Goal: Transaction & Acquisition: Purchase product/service

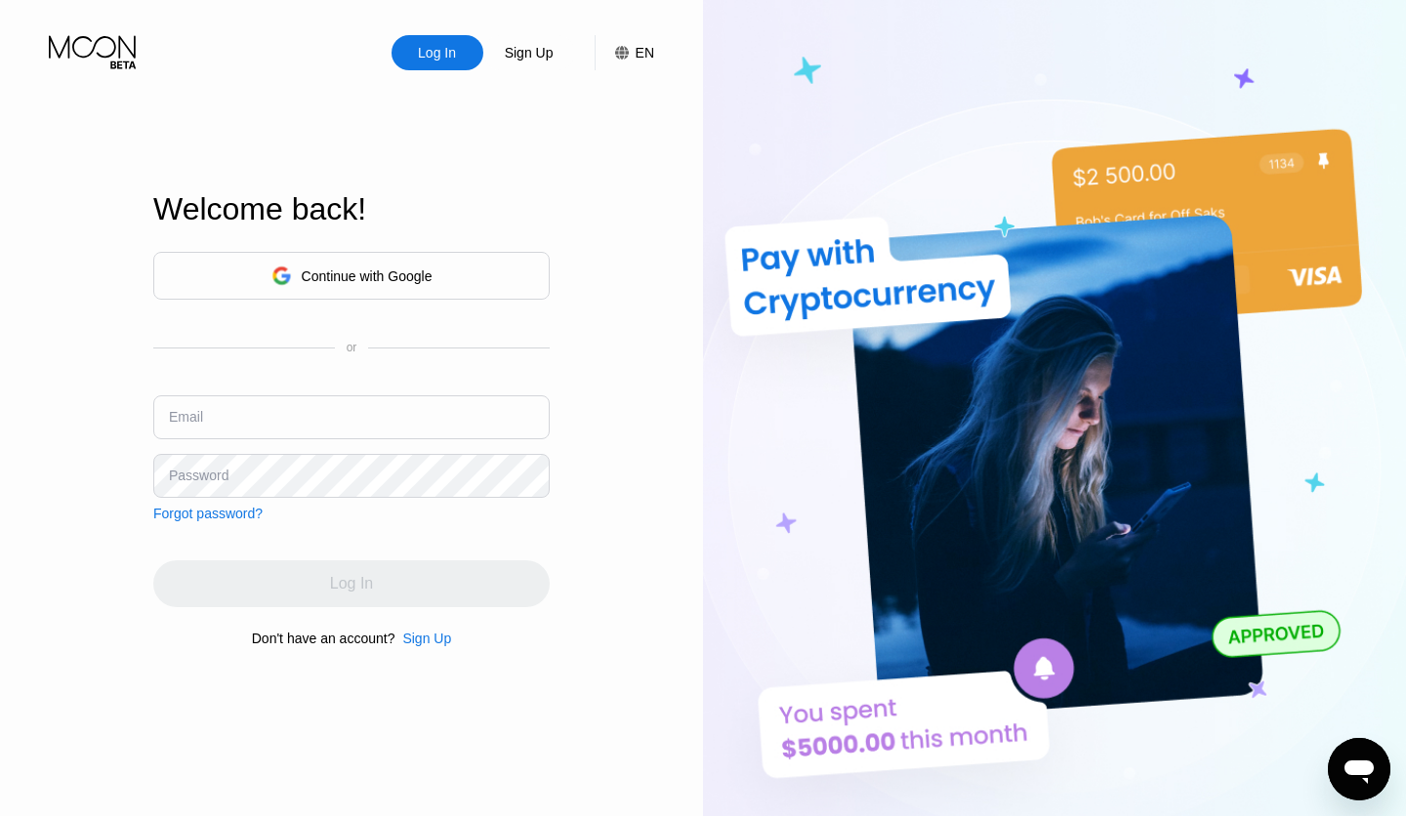
click at [304, 413] on input "text" at bounding box center [351, 417] width 396 height 44
click at [331, 431] on input "text" at bounding box center [351, 417] width 396 height 44
type input "[EMAIL_ADDRESS][DOMAIN_NAME]"
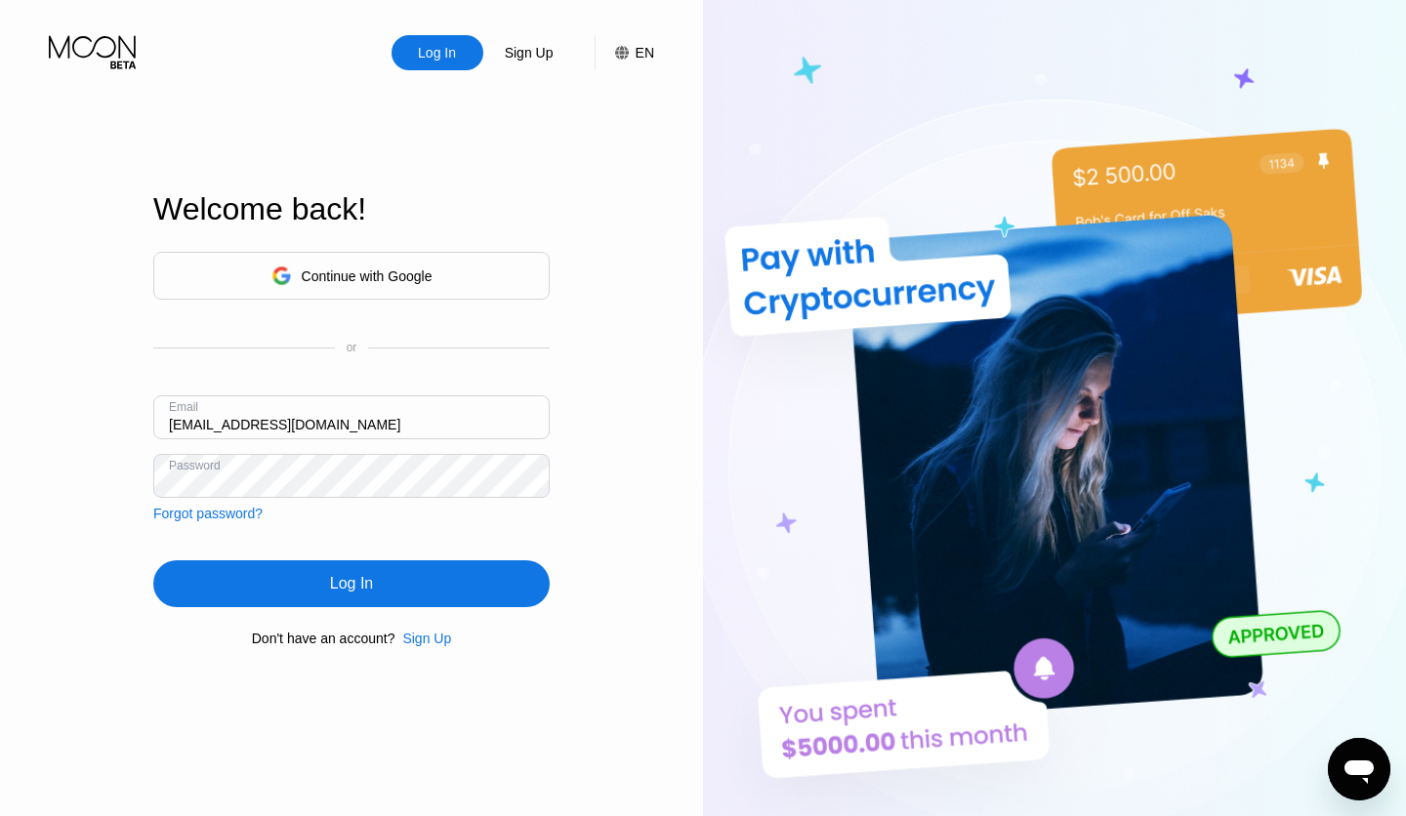
click at [363, 596] on div "Log In" at bounding box center [351, 583] width 396 height 47
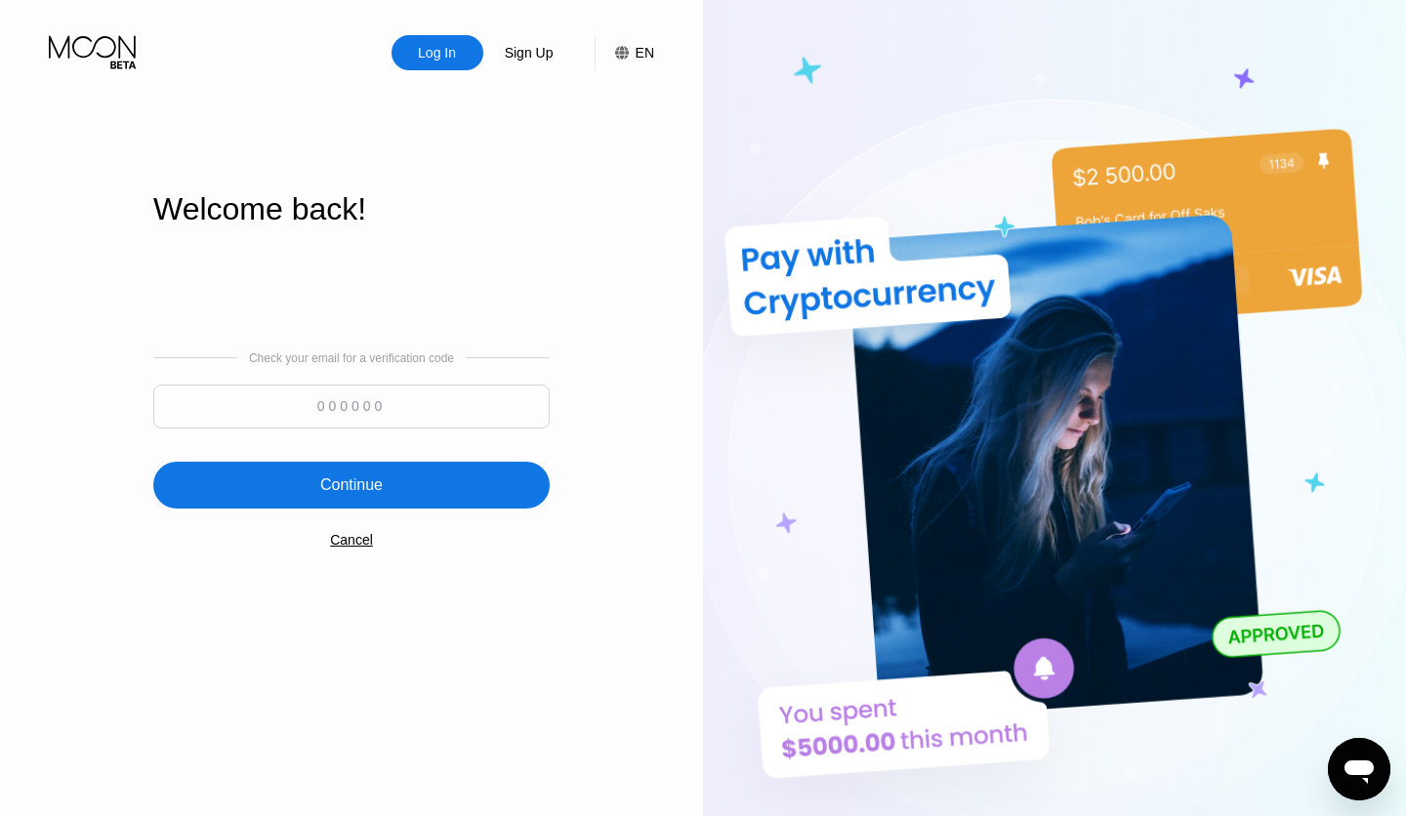
click at [336, 405] on input at bounding box center [351, 407] width 396 height 44
type input "668380"
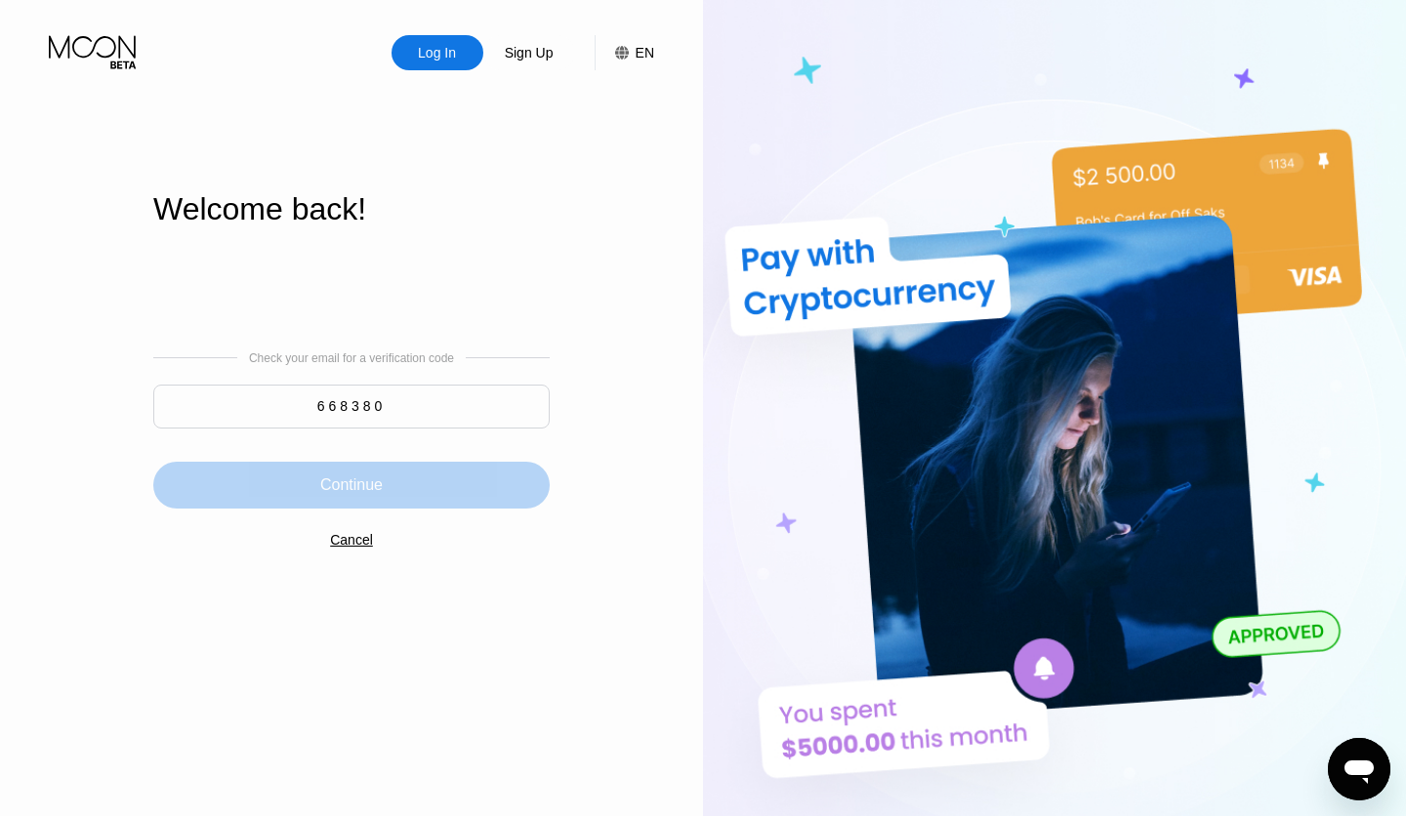
click at [310, 484] on div "Continue" at bounding box center [351, 485] width 396 height 47
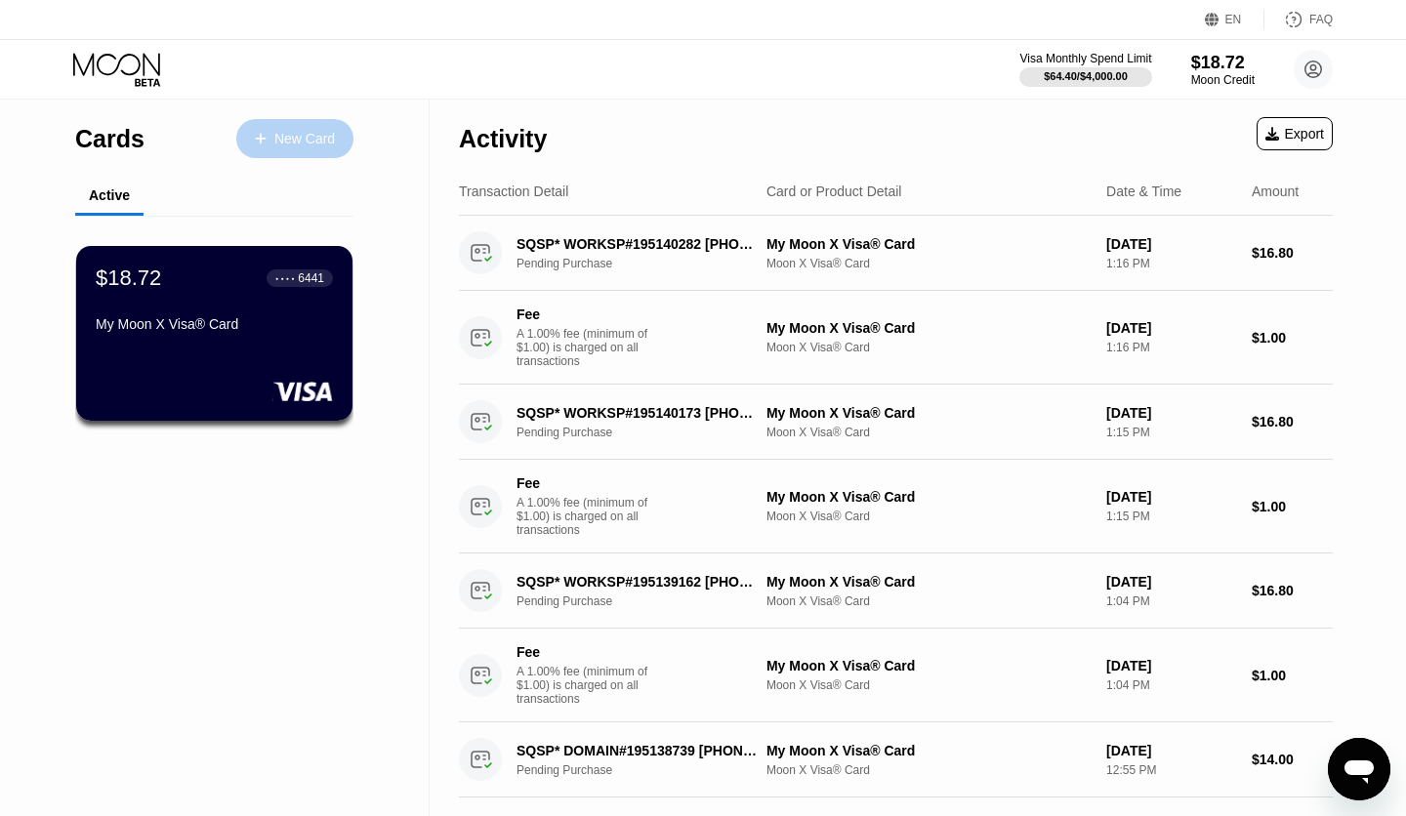
click at [324, 149] on div "New Card" at bounding box center [294, 138] width 117 height 39
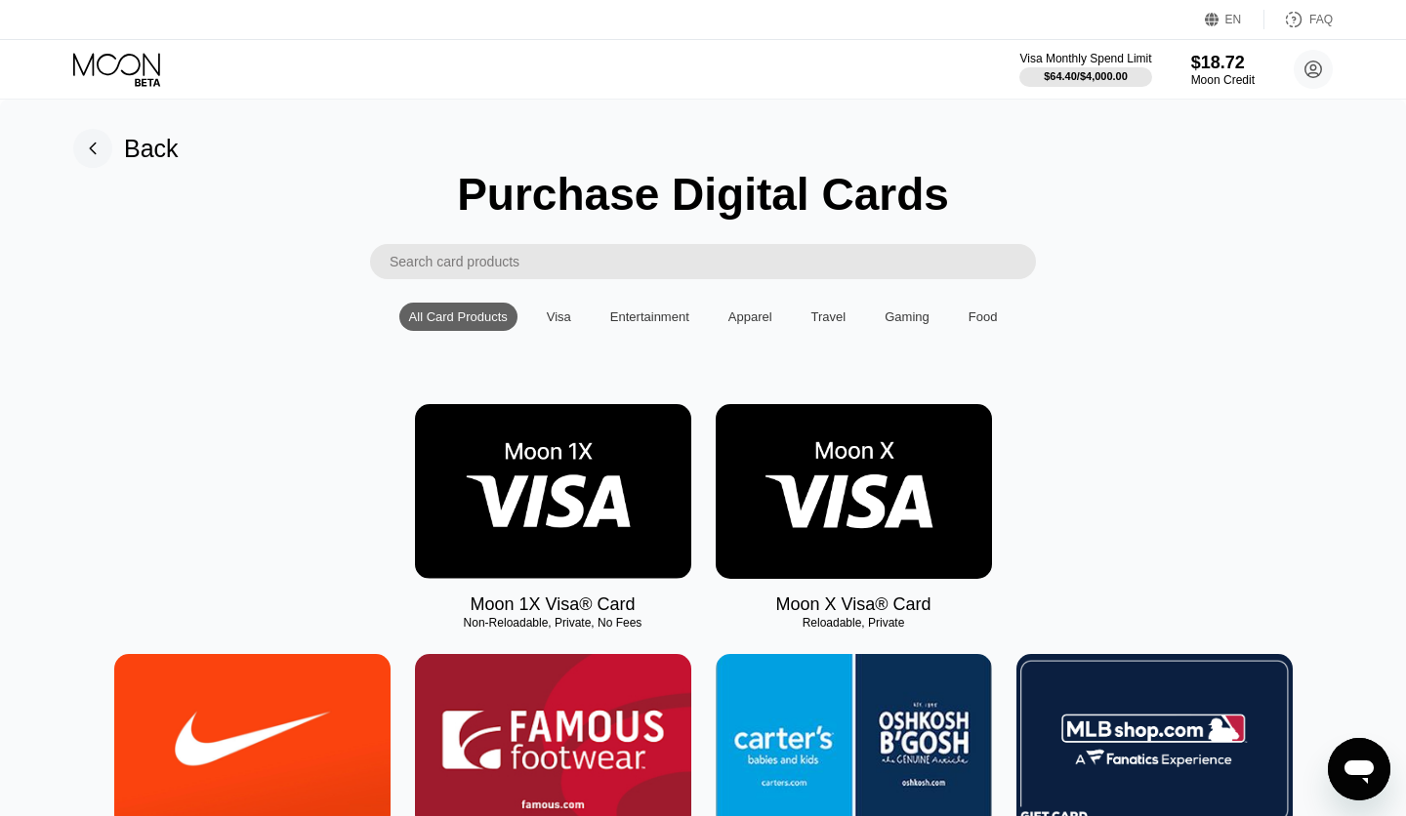
click at [830, 491] on img at bounding box center [854, 491] width 276 height 175
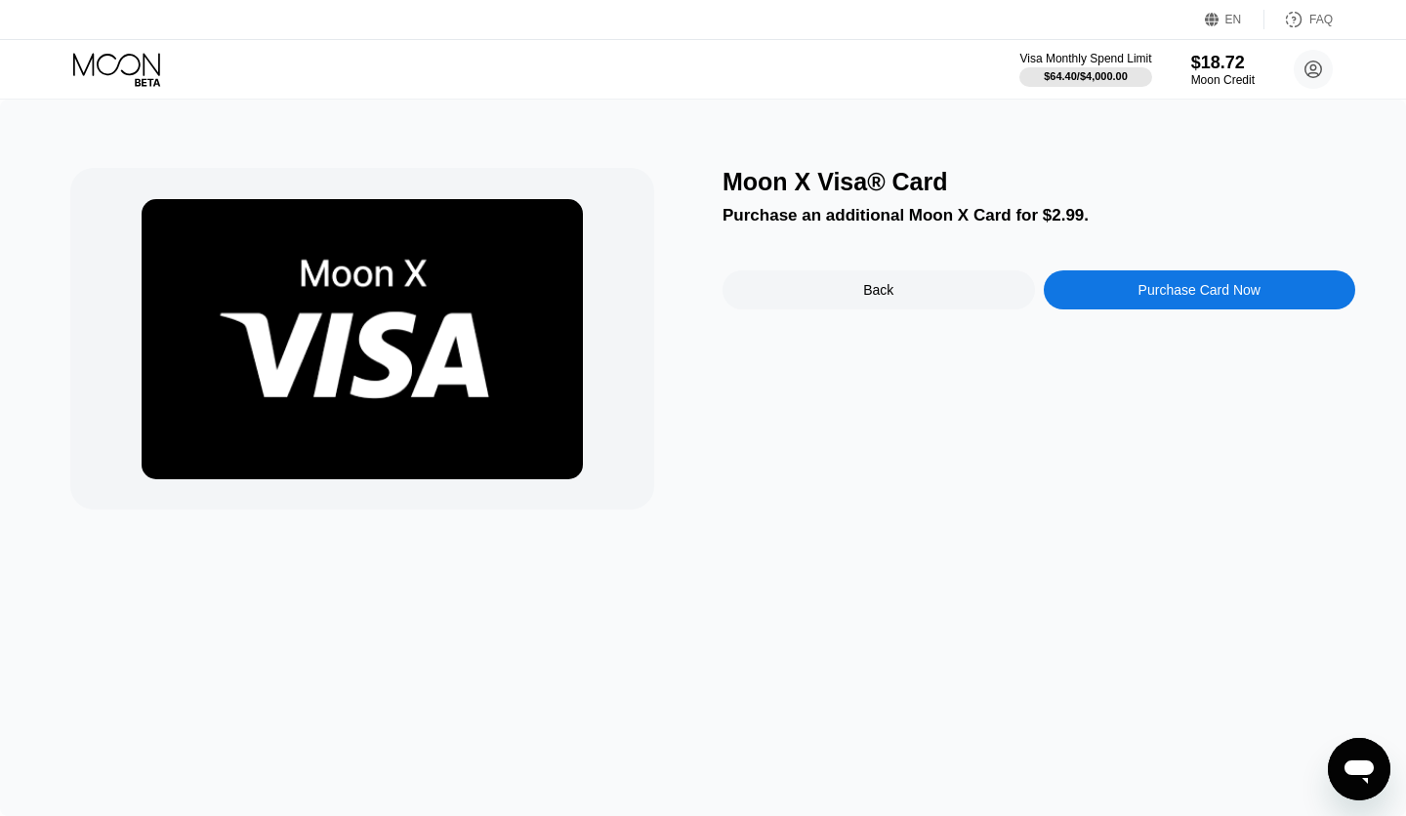
click at [1191, 302] on div "Purchase Card Now" at bounding box center [1200, 289] width 312 height 39
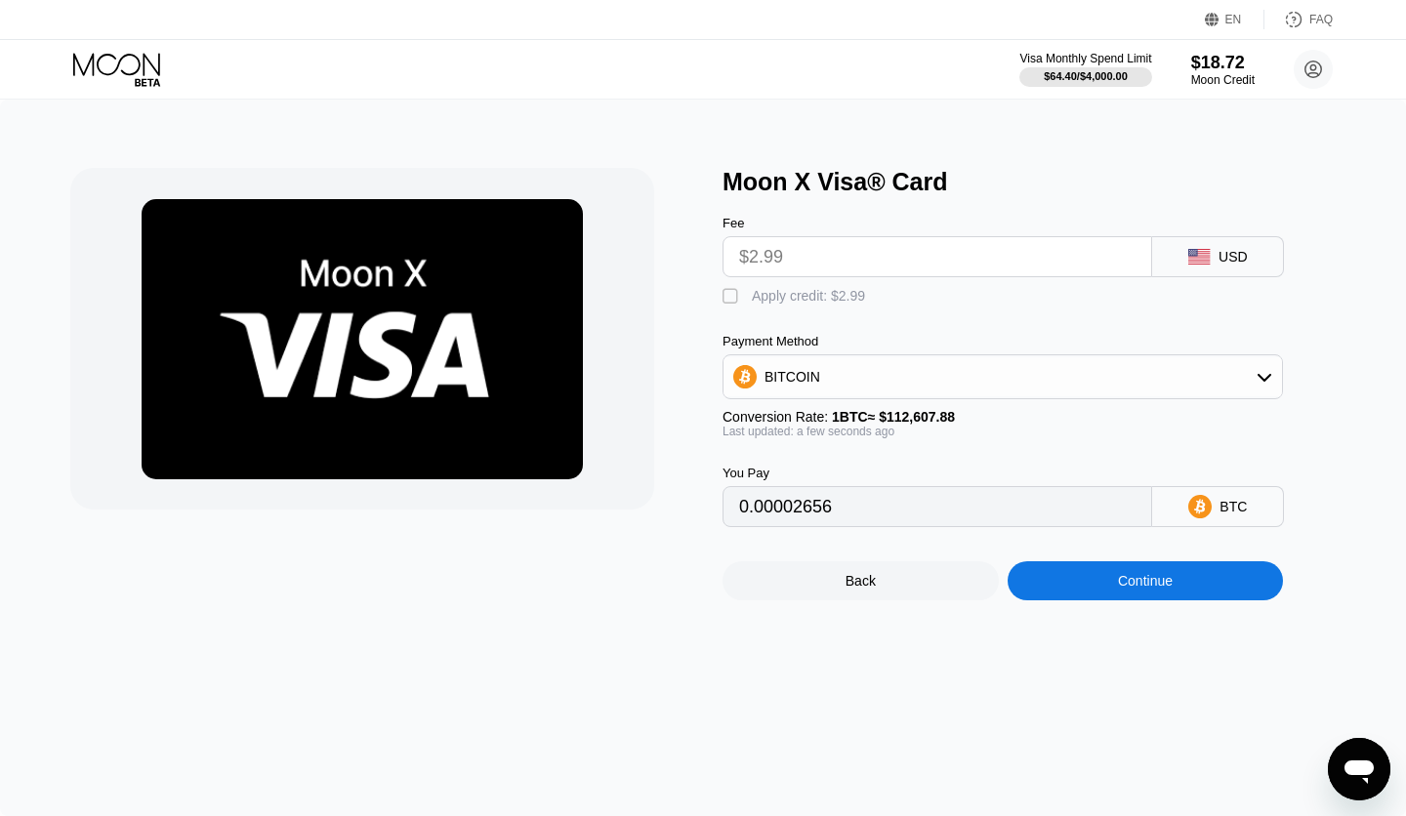
click at [734, 300] on div "" at bounding box center [733, 297] width 20 height 20
click at [733, 300] on div "" at bounding box center [733, 297] width 20 height 20
click at [1116, 596] on div "Continue" at bounding box center [1146, 580] width 276 height 39
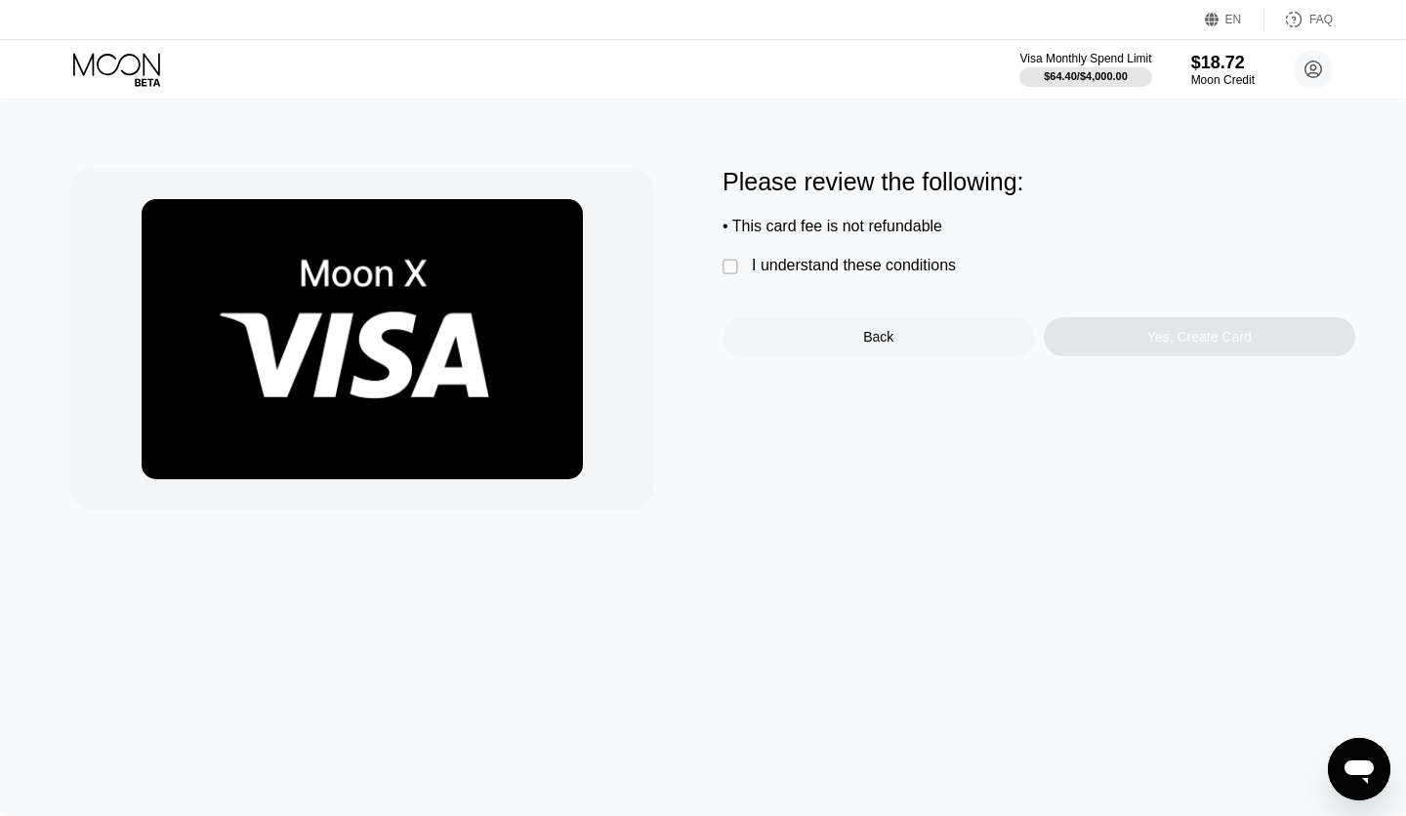
click at [728, 269] on div "" at bounding box center [733, 268] width 20 height 20
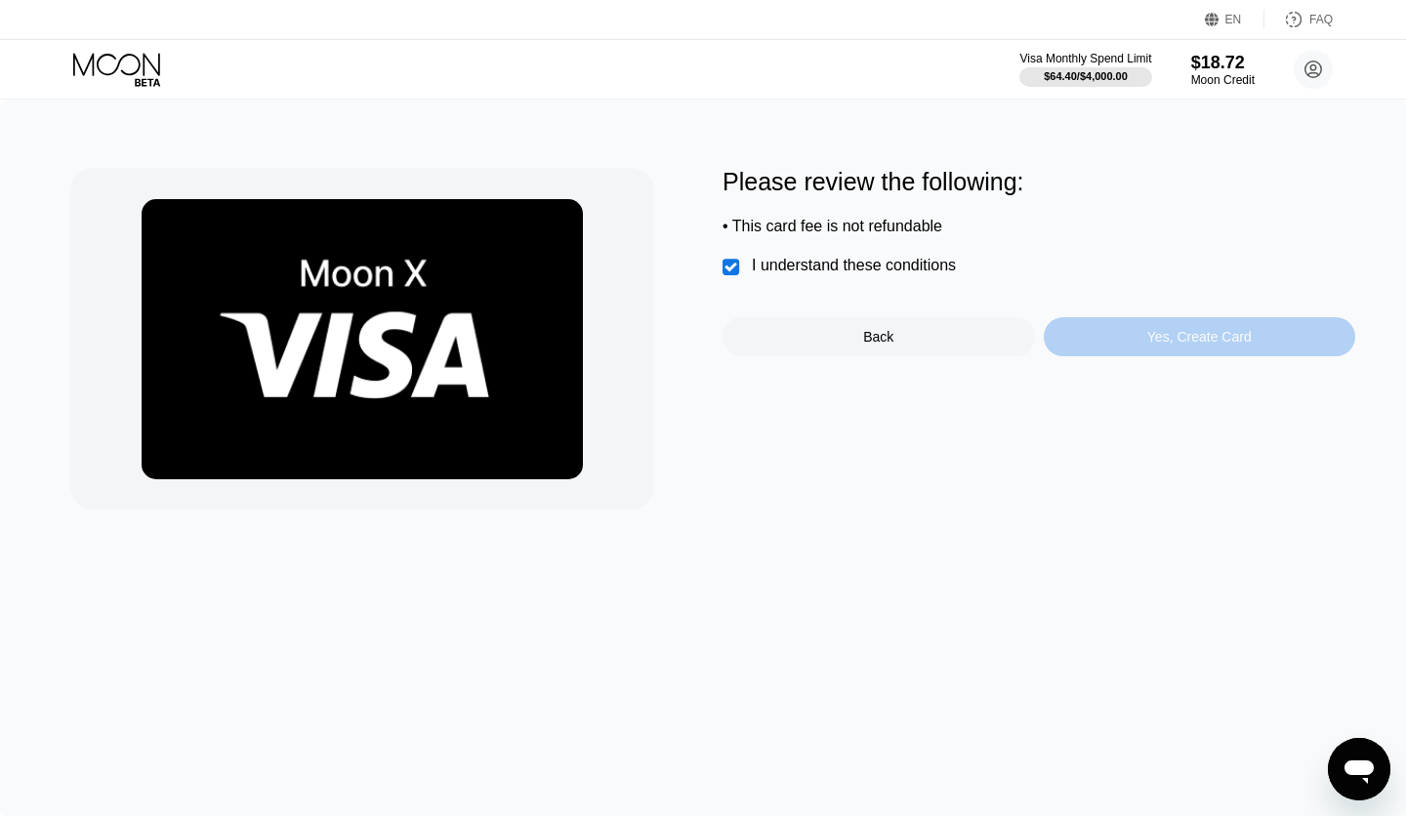
click at [1136, 347] on div "Yes, Create Card" at bounding box center [1200, 336] width 312 height 39
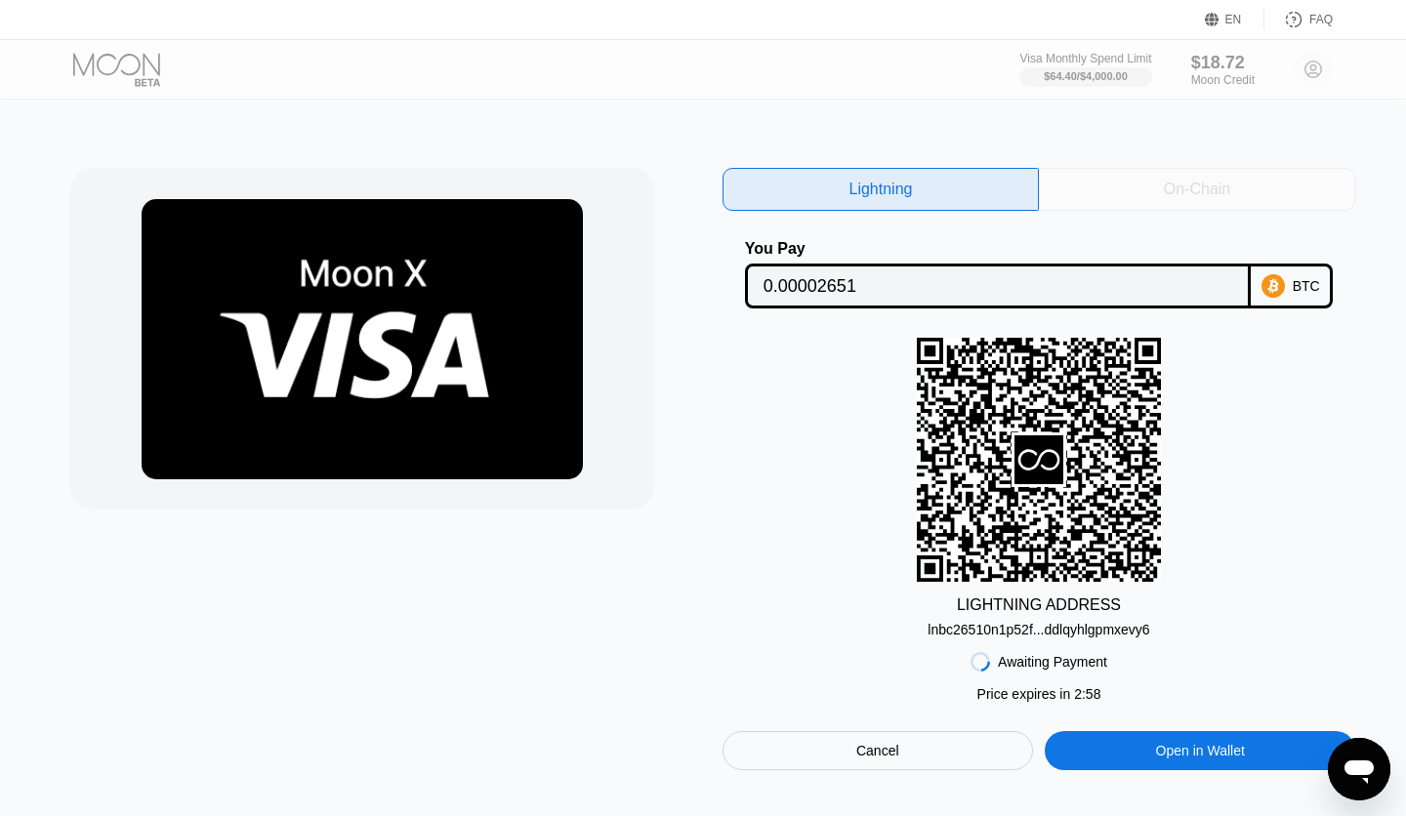
click at [1219, 199] on div "On-Chain" at bounding box center [1197, 190] width 66 height 20
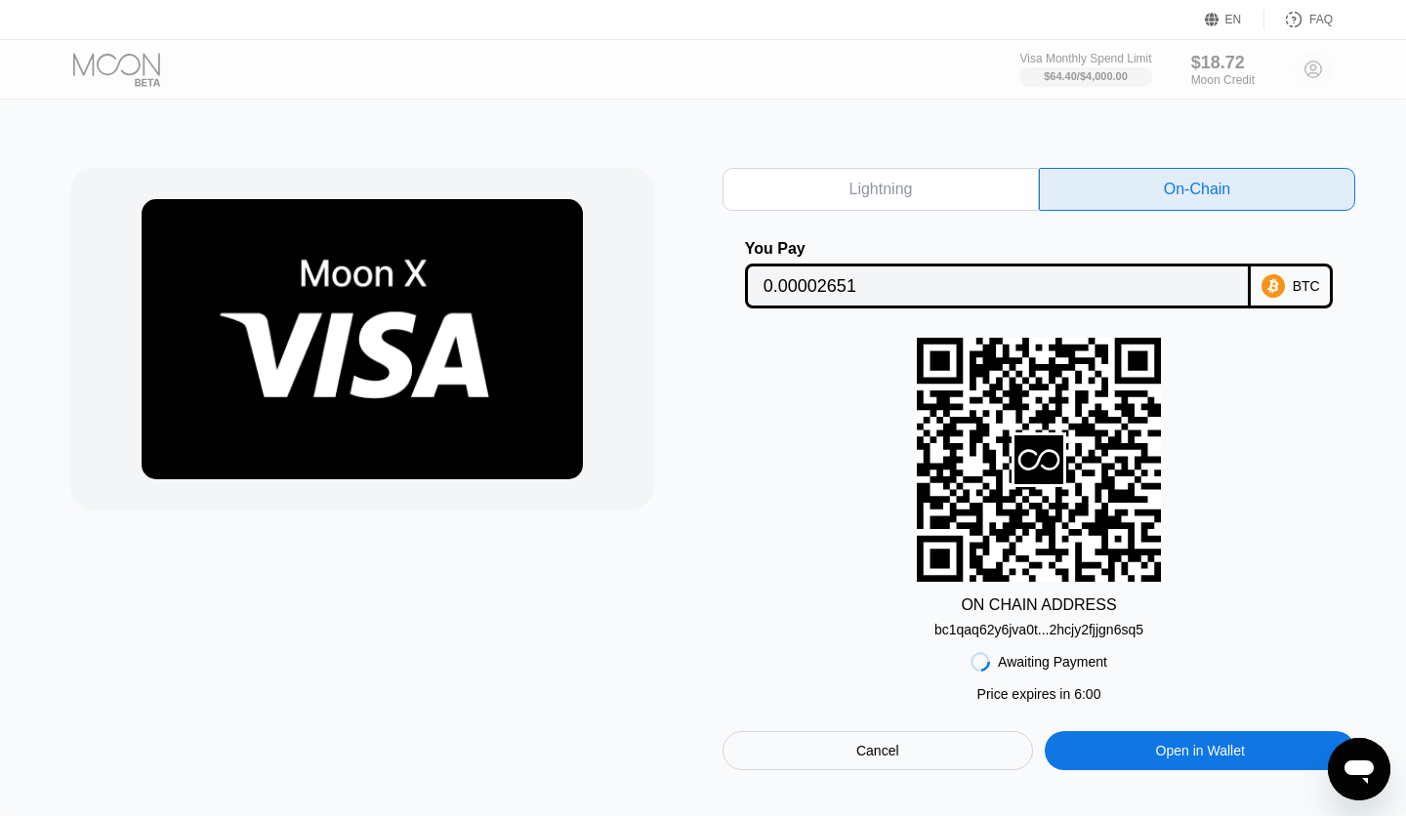
click at [936, 202] on div "Lightning" at bounding box center [881, 189] width 316 height 43
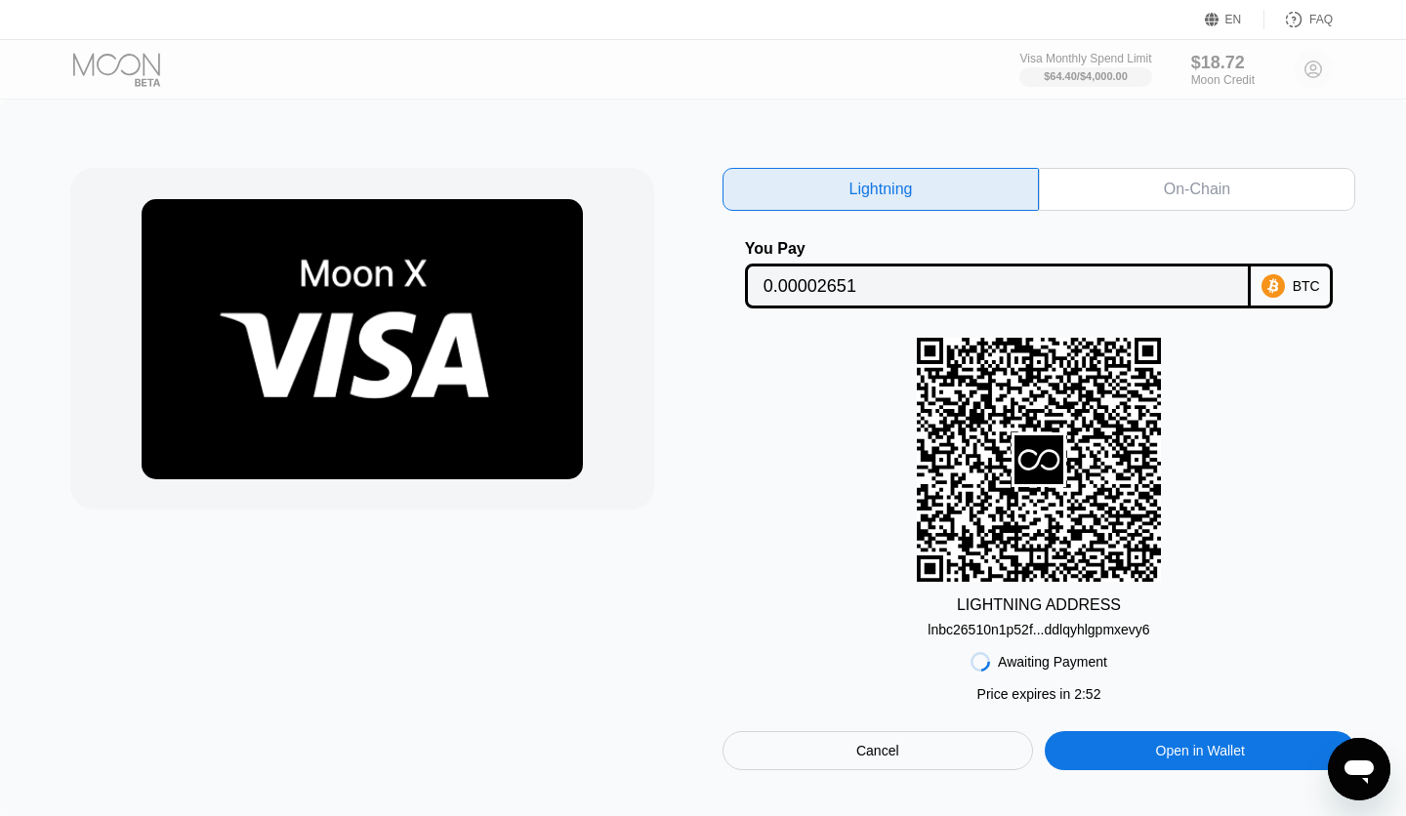
click at [975, 750] on div "Cancel" at bounding box center [878, 750] width 310 height 39
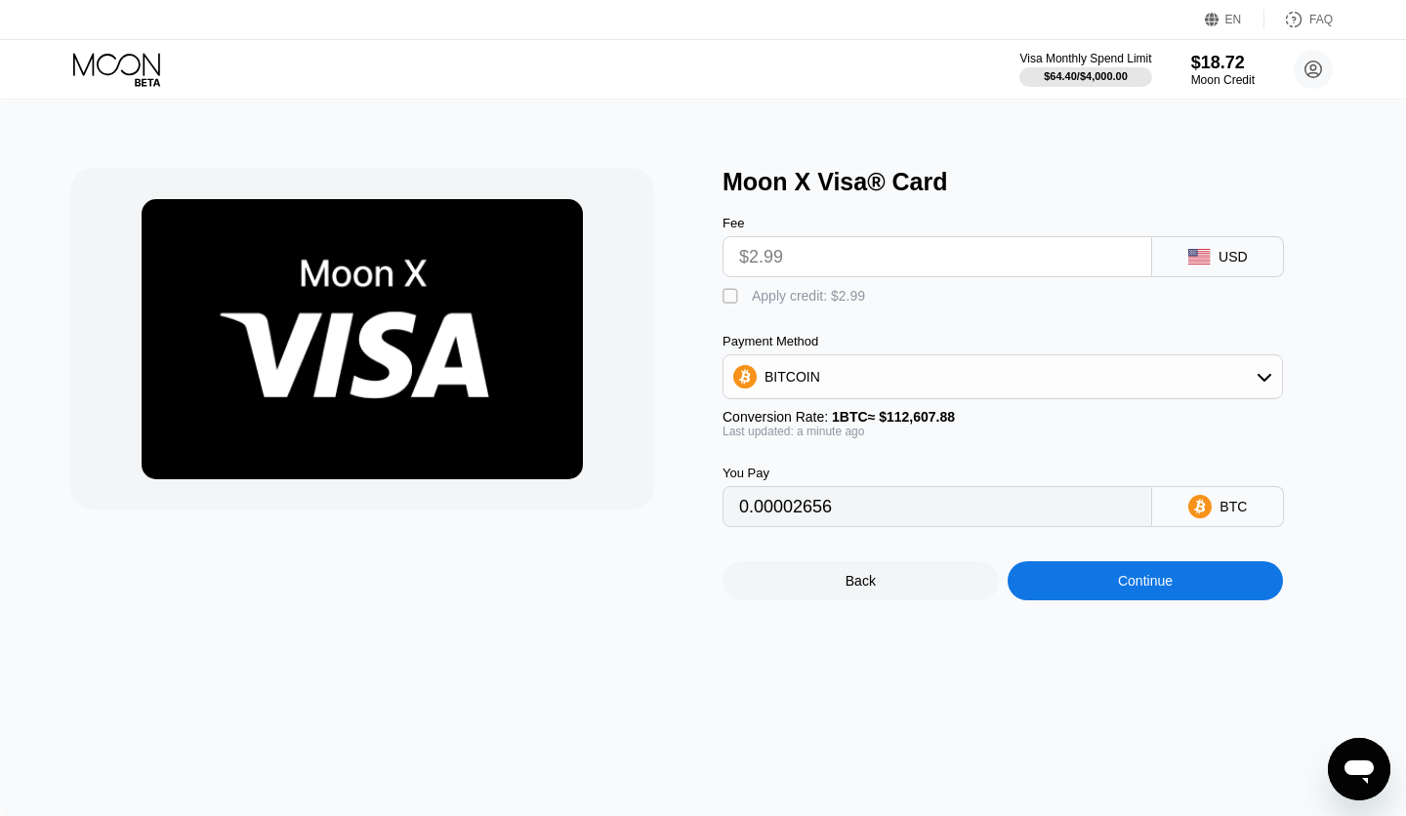
click at [1184, 386] on div "BITCOIN" at bounding box center [1002, 376] width 558 height 39
click at [866, 469] on span "USDT on TRON" at bounding box center [818, 474] width 99 height 16
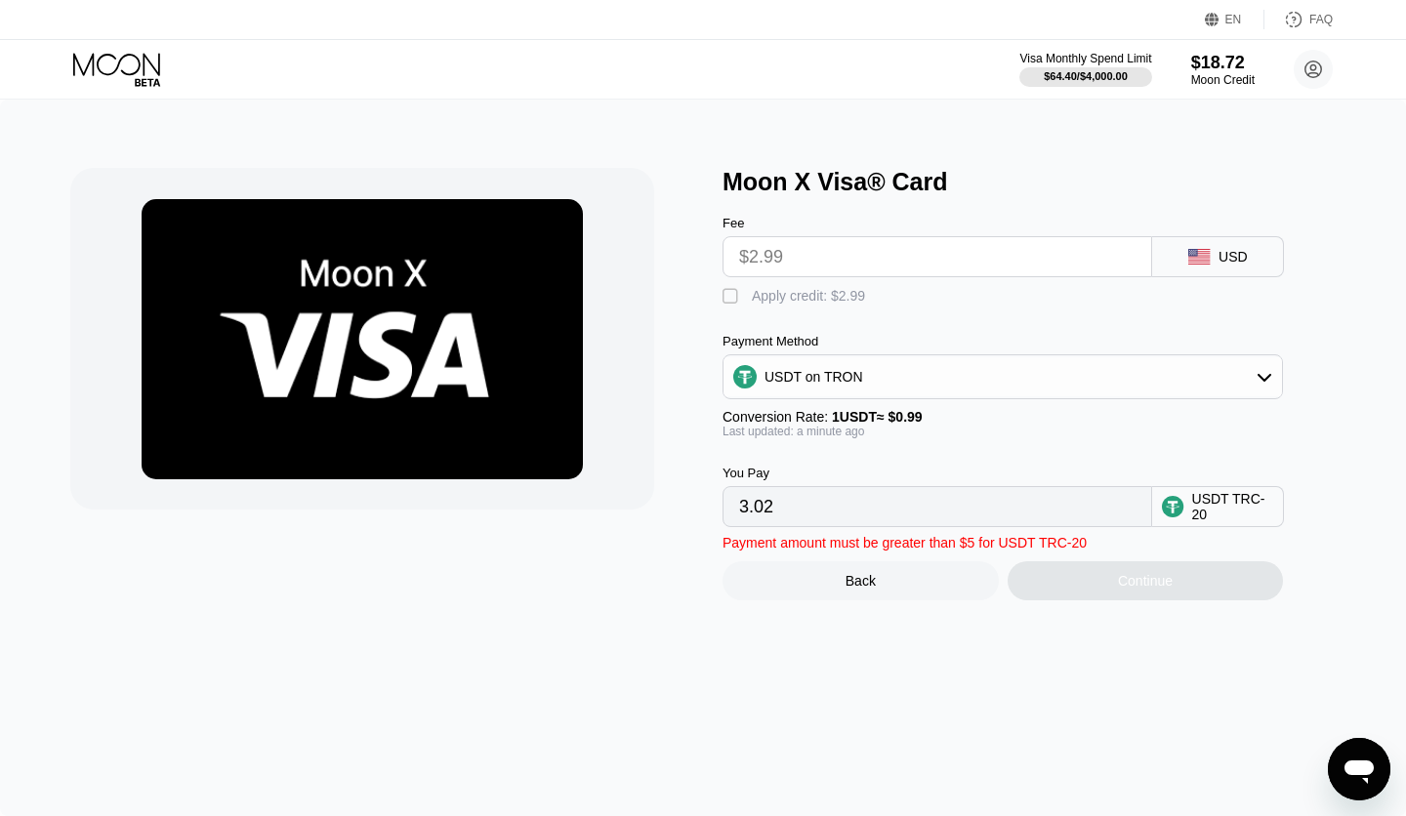
click at [851, 512] on input "3.02" at bounding box center [937, 506] width 396 height 39
click at [851, 513] on input "3.02" at bounding box center [937, 506] width 396 height 39
click at [1013, 438] on div "Last updated: a minute ago" at bounding box center [1003, 432] width 560 height 14
click at [736, 299] on div "" at bounding box center [733, 297] width 20 height 20
click at [894, 513] on input "0.00" at bounding box center [937, 506] width 396 height 39
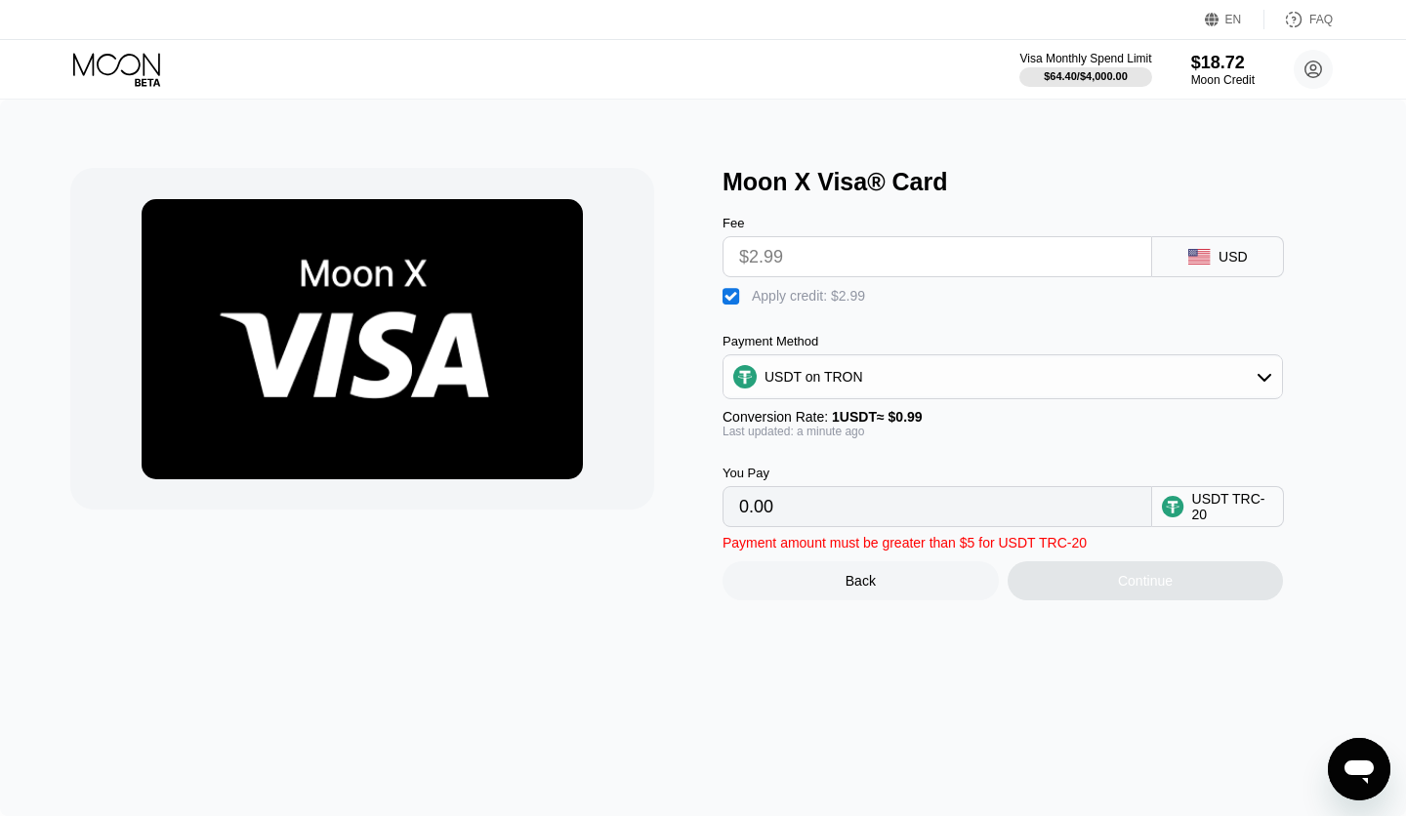
click at [1119, 598] on div "Continue" at bounding box center [1146, 580] width 276 height 39
click at [739, 301] on div "" at bounding box center [733, 297] width 20 height 20
type input "3.02"
click at [865, 476] on div "You Pay" at bounding box center [938, 473] width 430 height 15
click at [855, 507] on input "3.02" at bounding box center [937, 506] width 396 height 39
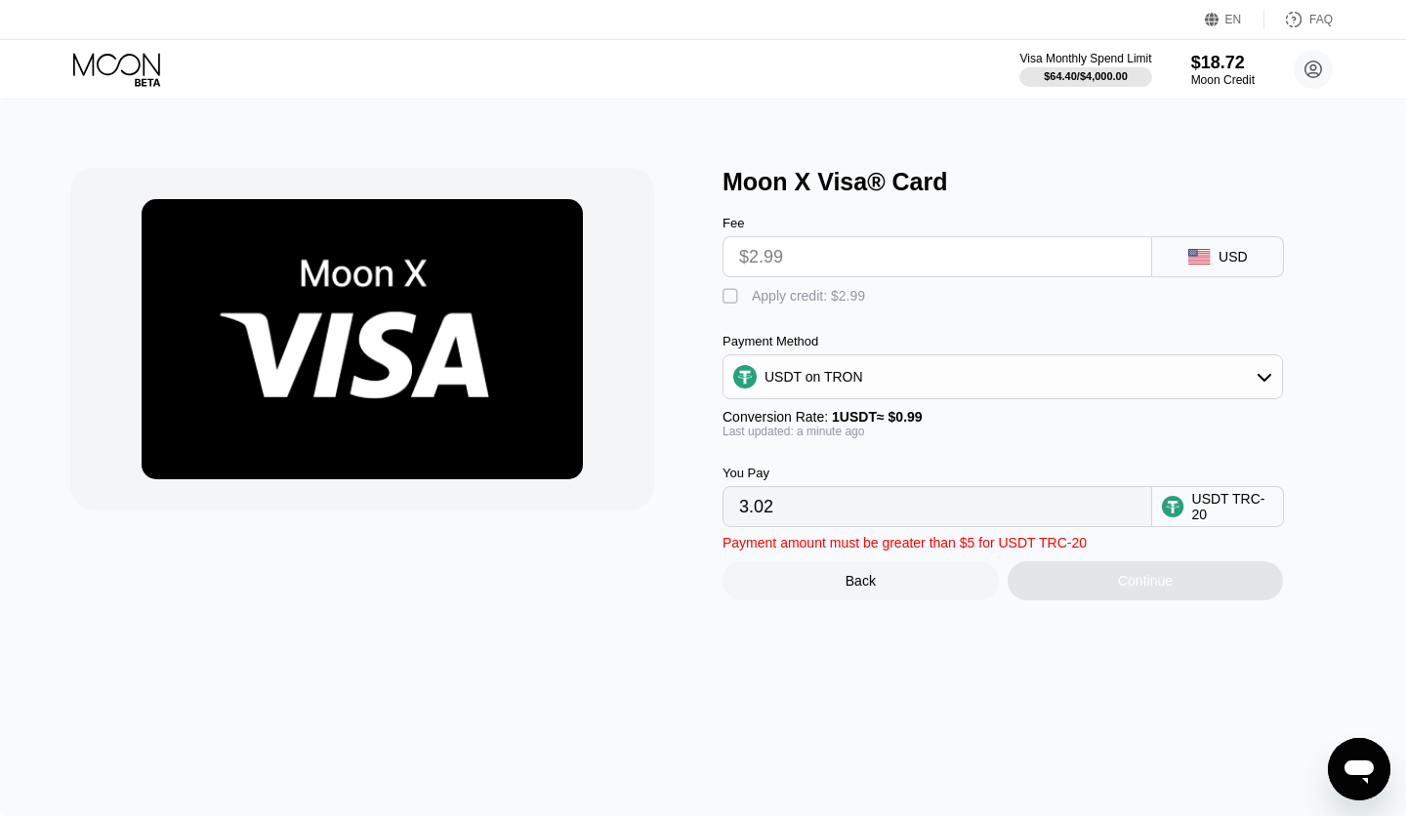
click at [764, 524] on input "3.02" at bounding box center [937, 506] width 396 height 39
click at [764, 519] on input "3.02" at bounding box center [937, 506] width 396 height 39
click at [1237, 78] on div "Moon Credit" at bounding box center [1222, 80] width 65 height 14
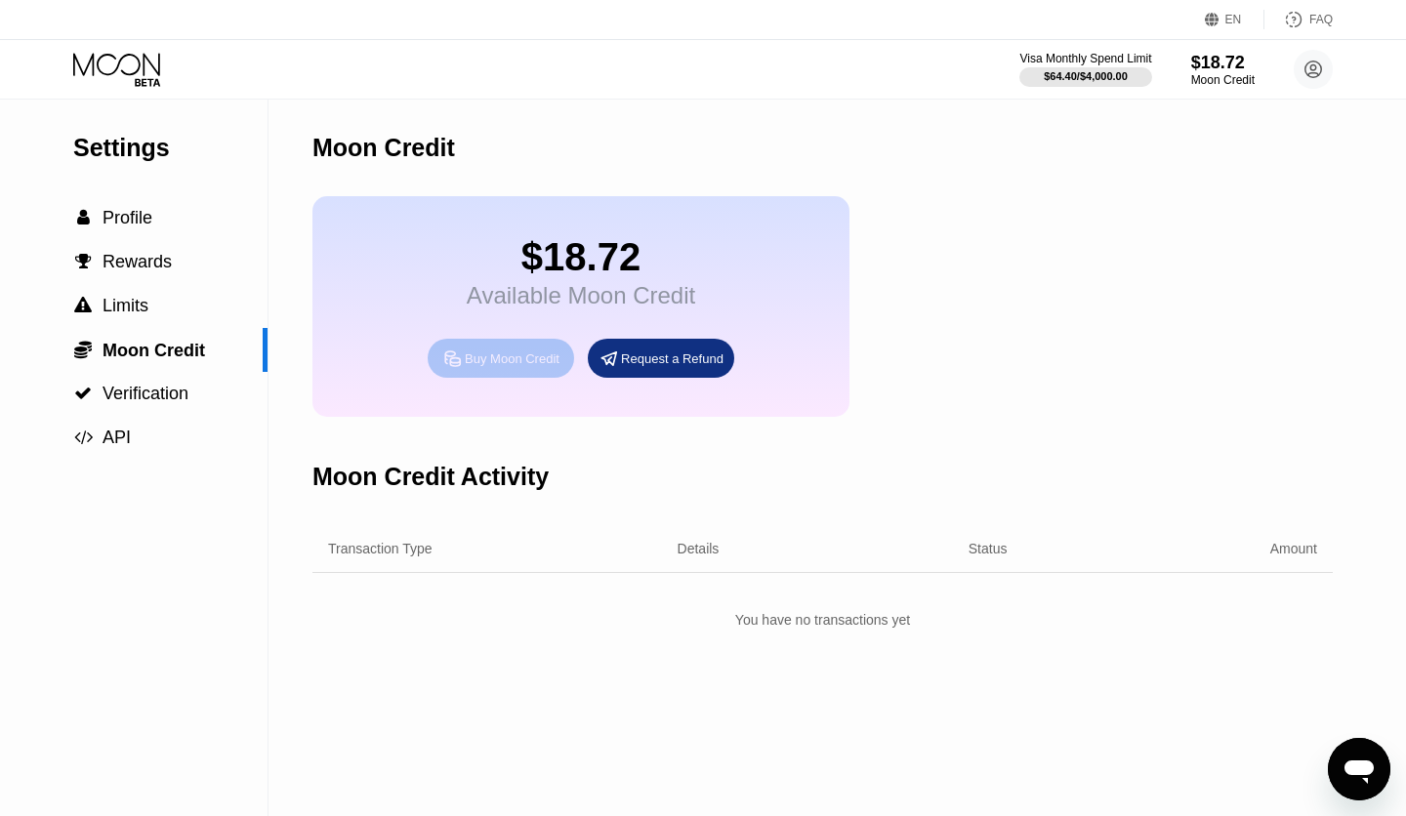
click at [506, 367] on div "Buy Moon Credit" at bounding box center [512, 359] width 95 height 17
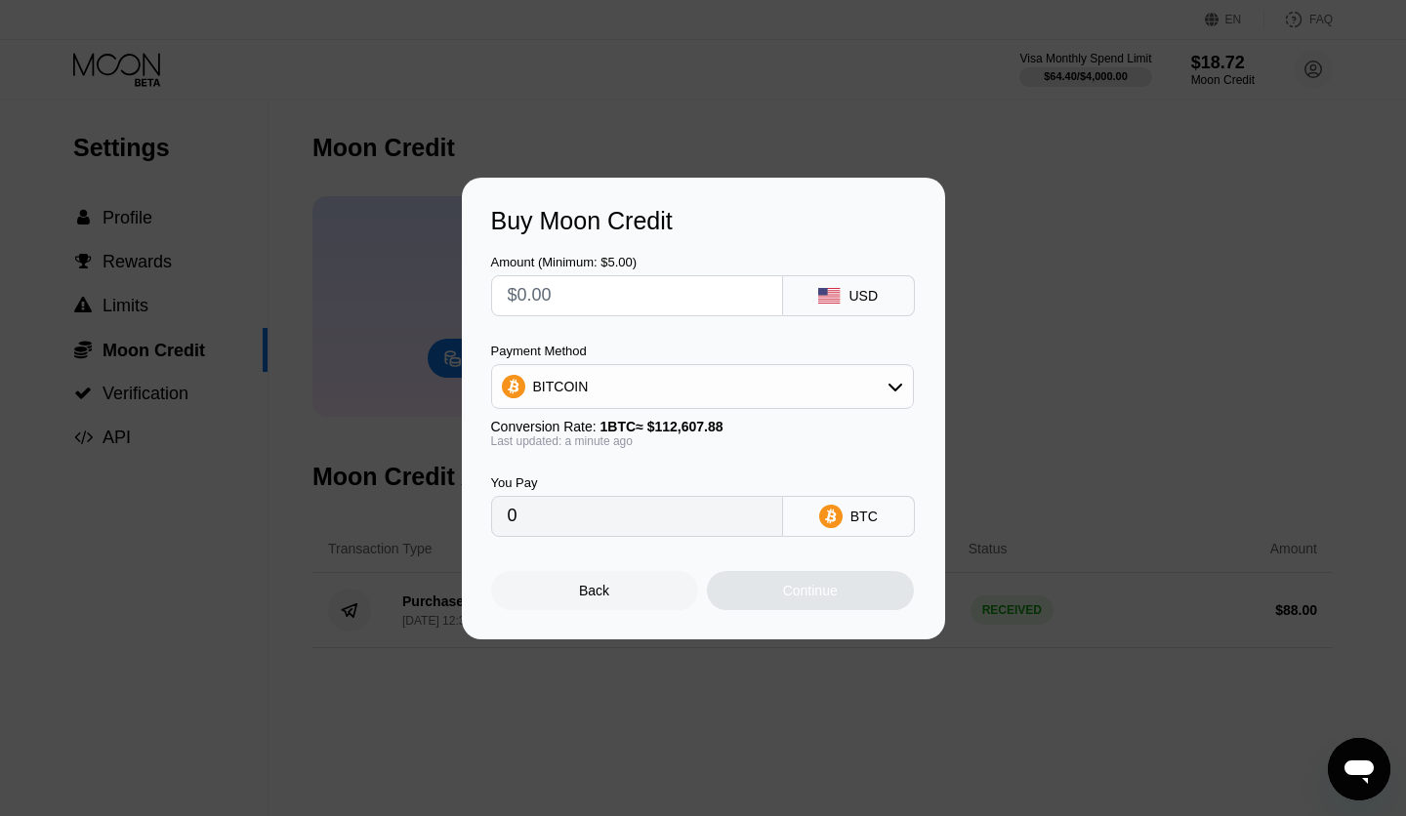
click at [579, 384] on div "BITCOIN" at bounding box center [561, 387] width 56 height 16
click at [660, 480] on div "USDT on TRON" at bounding box center [714, 483] width 368 height 16
type input "0.00"
click at [613, 299] on input "text" at bounding box center [637, 295] width 259 height 39
click at [613, 300] on input "text" at bounding box center [637, 295] width 259 height 39
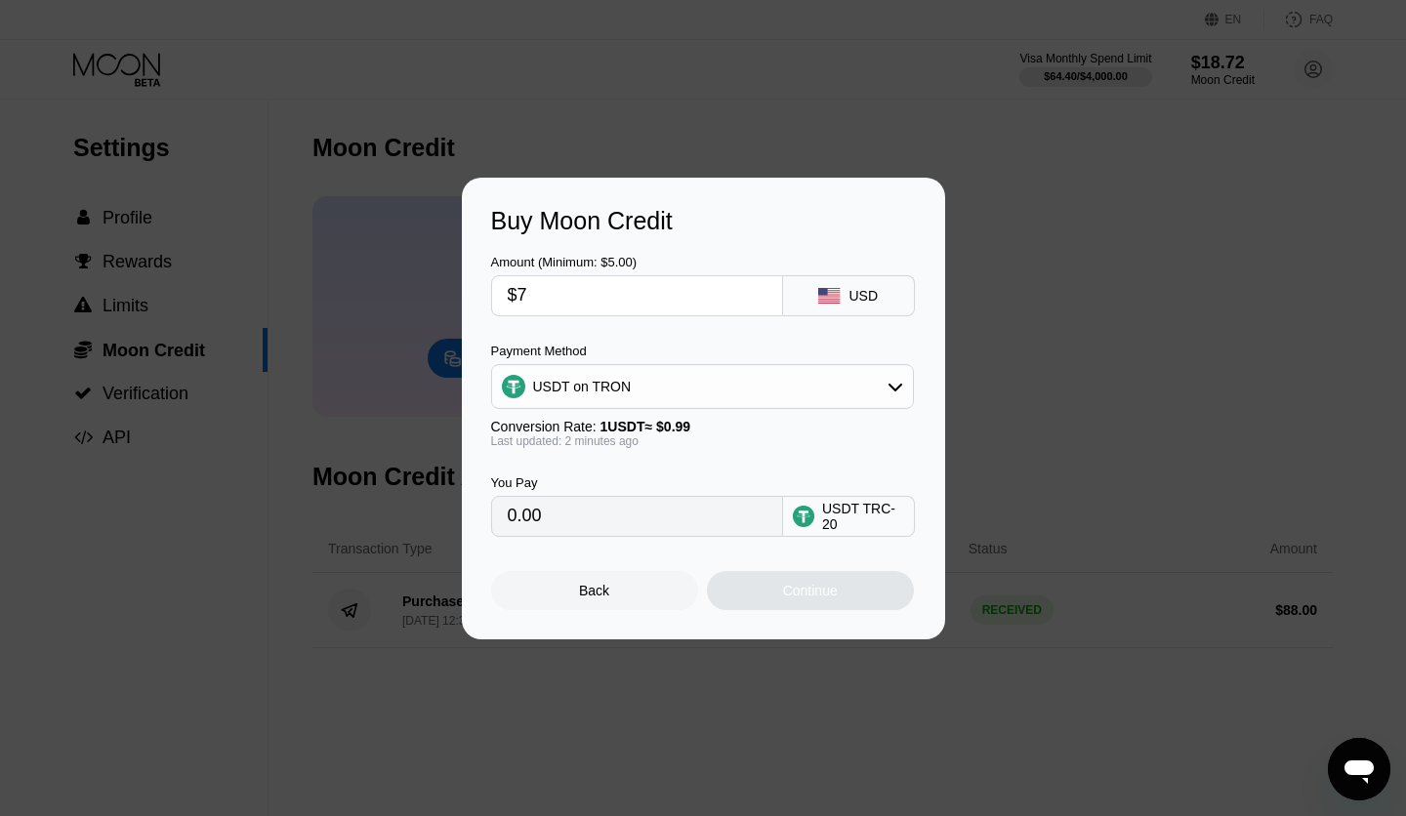
type input "$74"
type input "74.75"
type input "$74"
click at [779, 589] on div "Continue" at bounding box center [810, 590] width 207 height 39
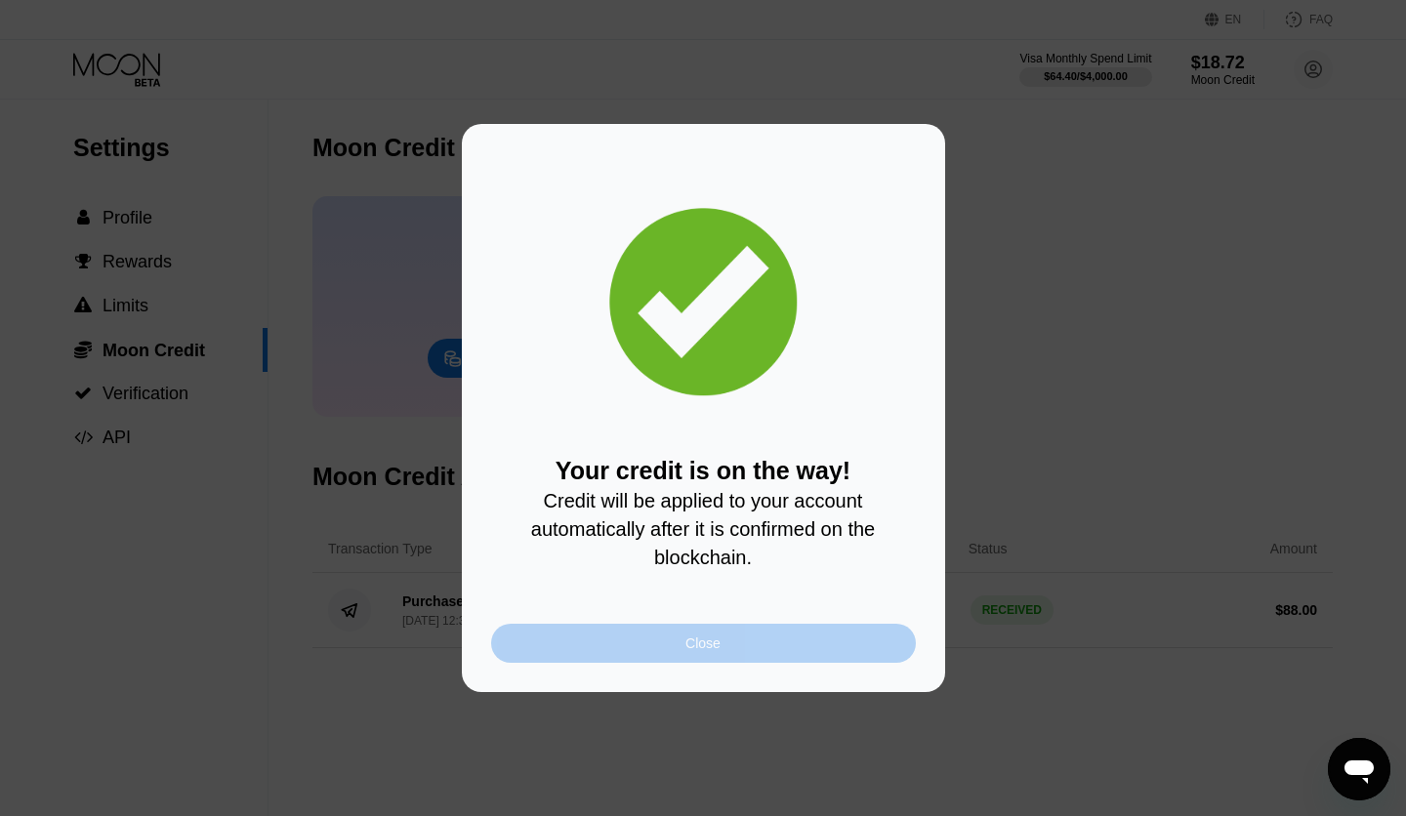
click at [759, 640] on div "Close" at bounding box center [703, 643] width 425 height 39
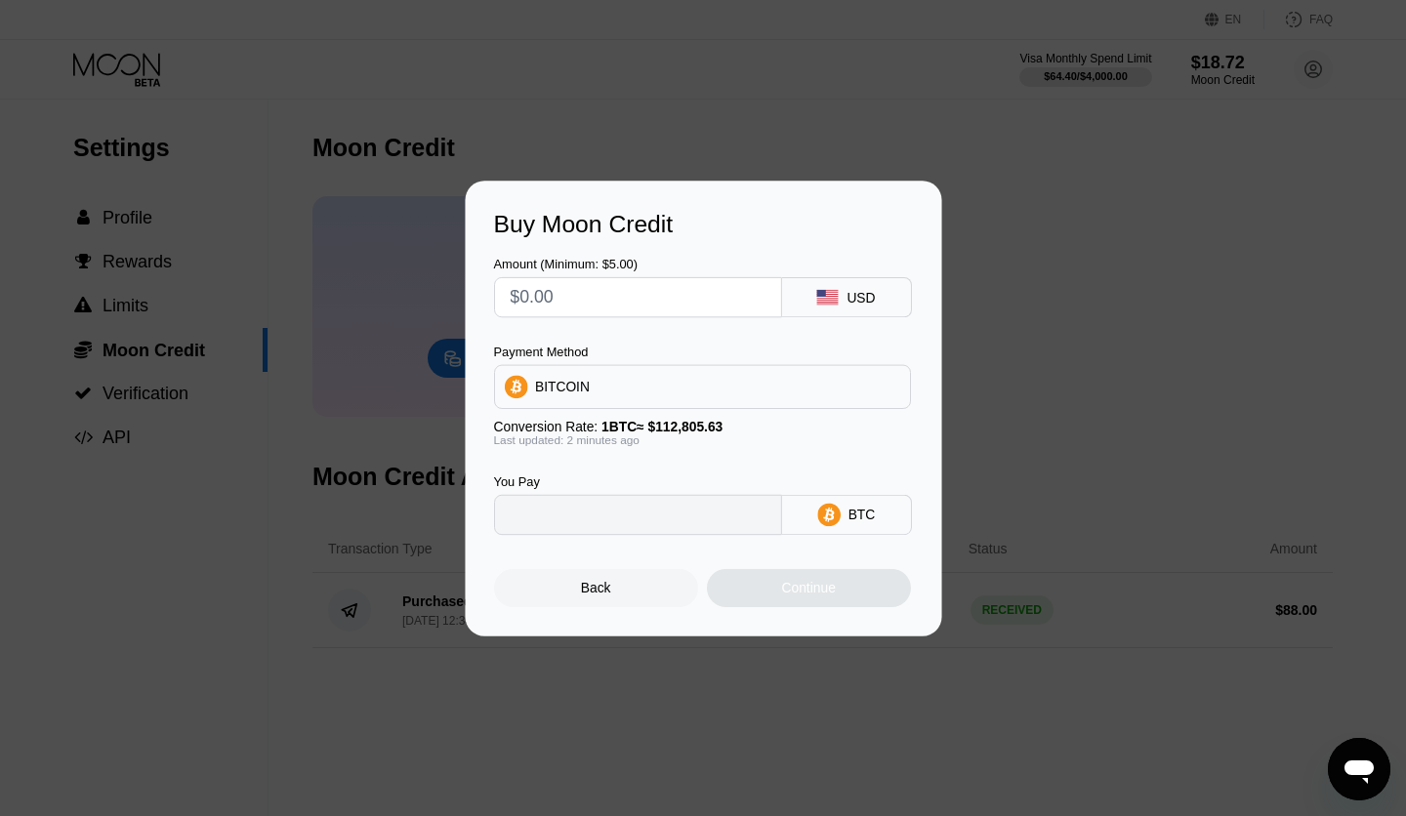
type input "0"
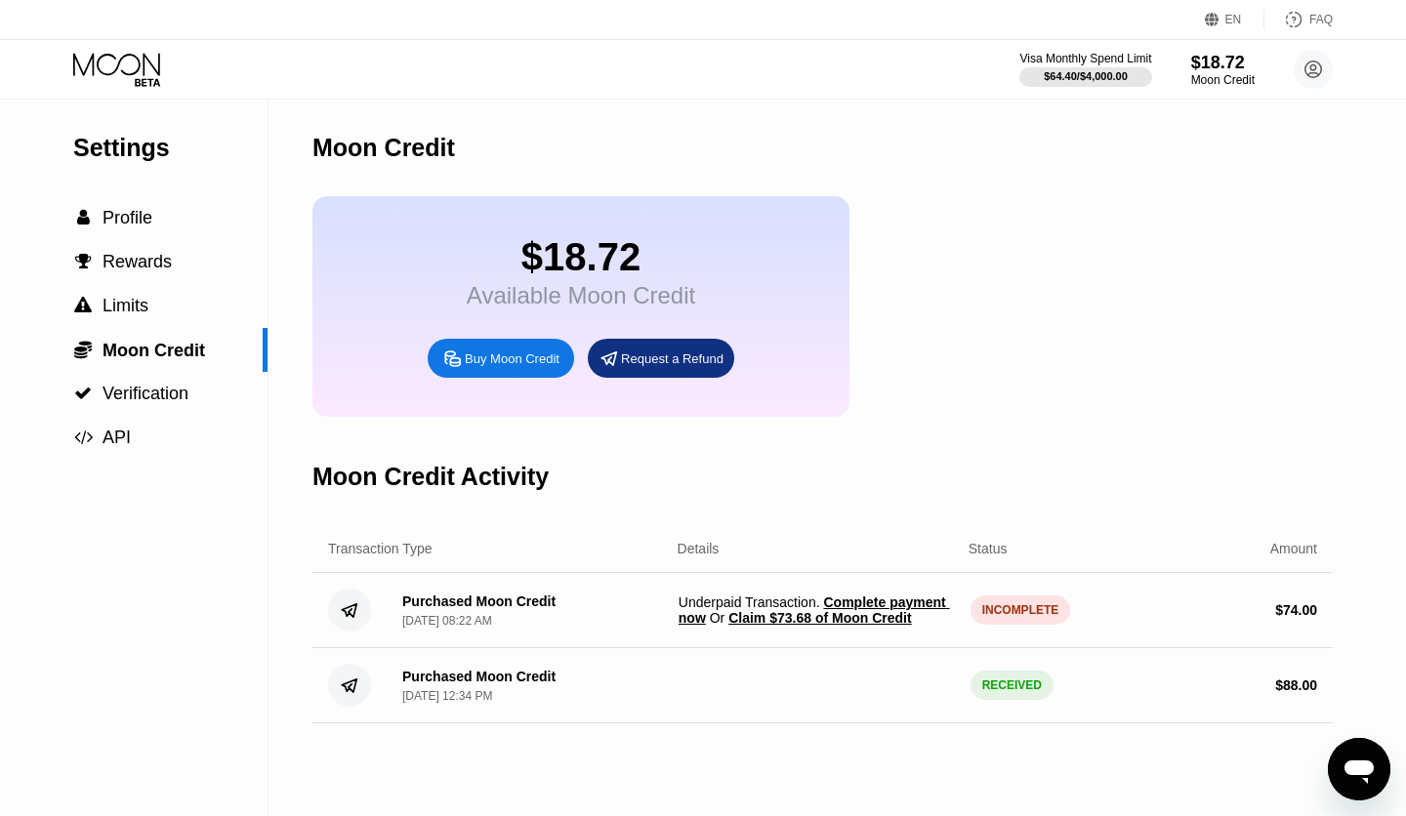
click at [911, 622] on span "Claim $73.68 of Moon Credit" at bounding box center [819, 618] width 183 height 16
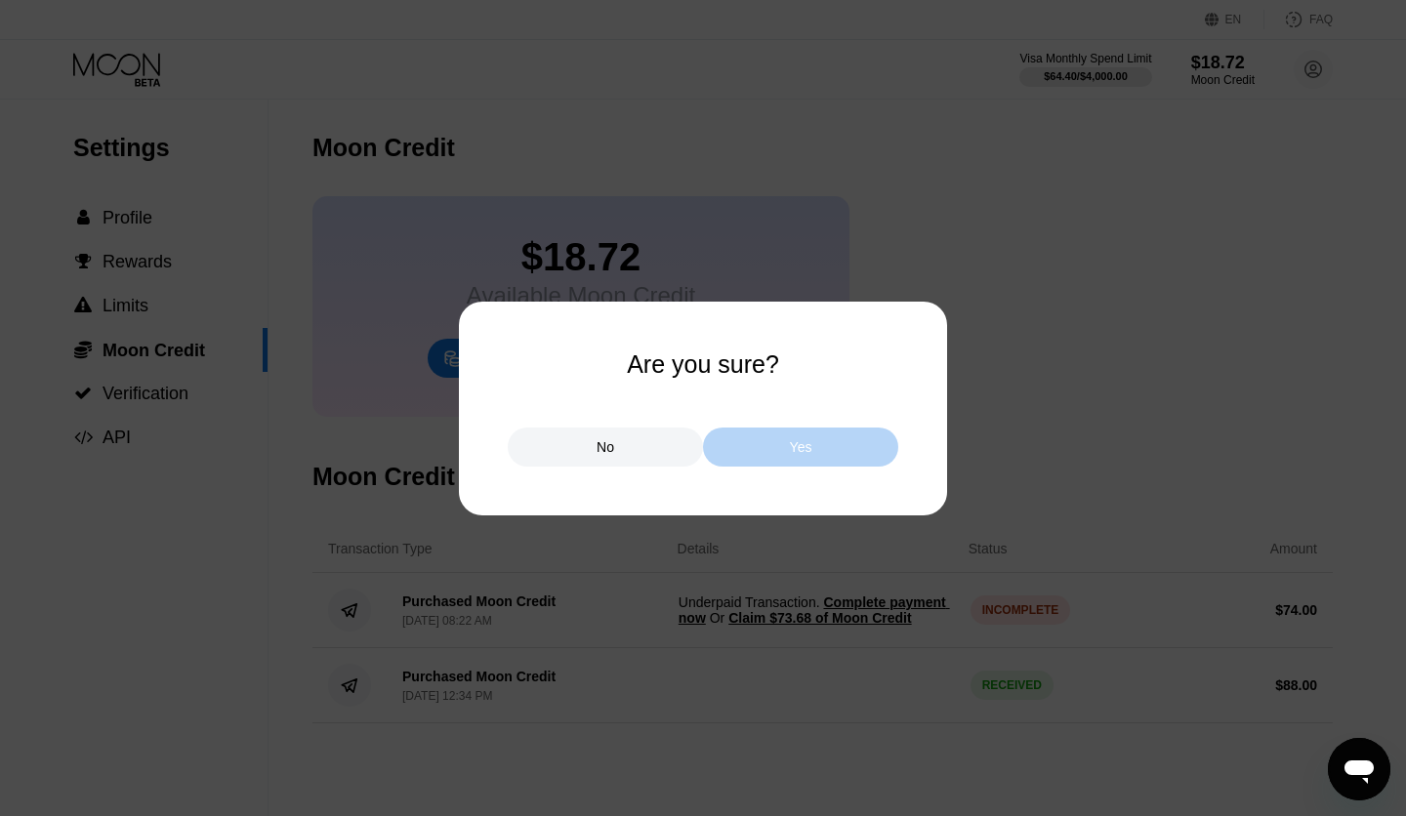
click at [830, 447] on div "Yes" at bounding box center [800, 447] width 195 height 39
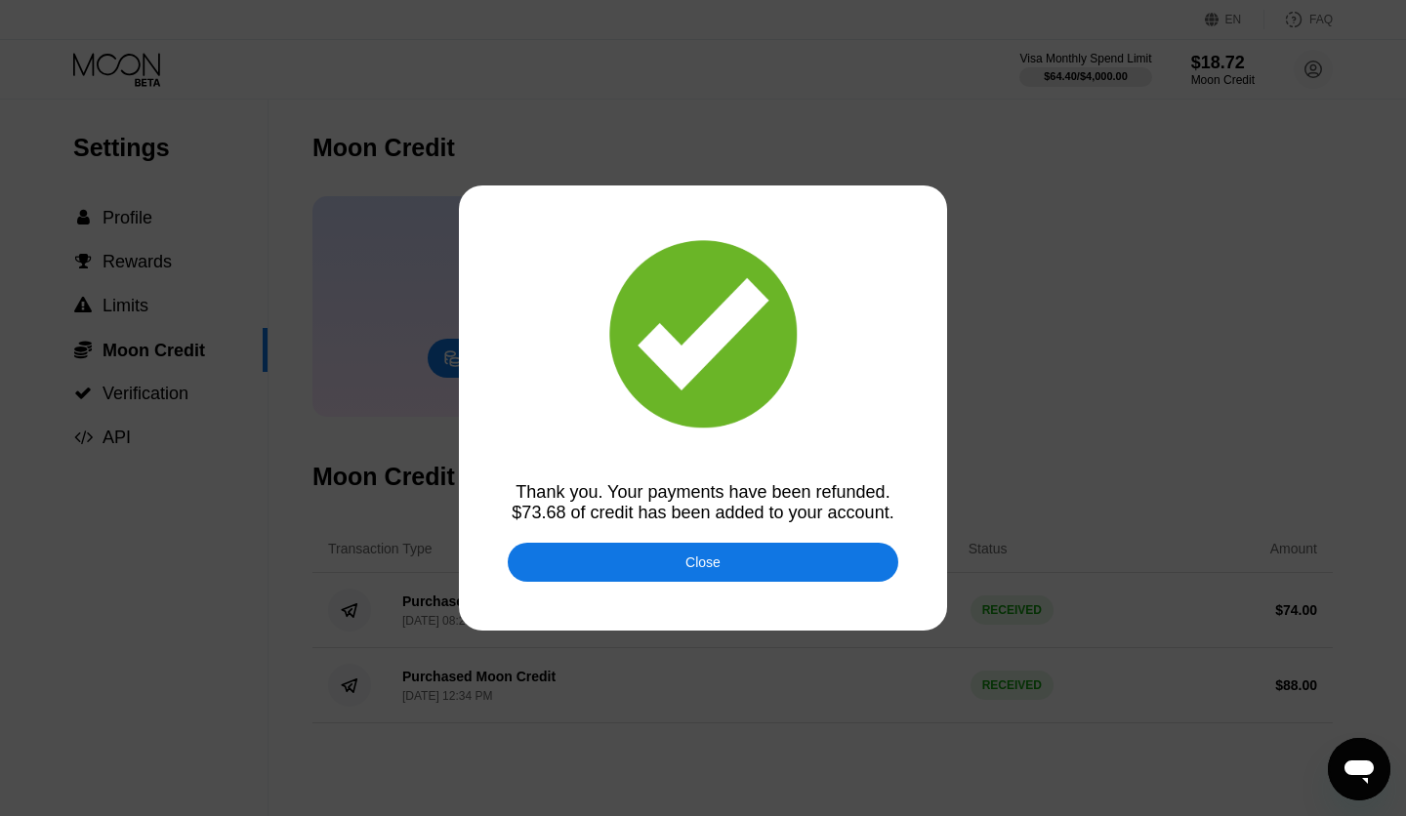
click at [774, 571] on div "Close" at bounding box center [703, 562] width 391 height 39
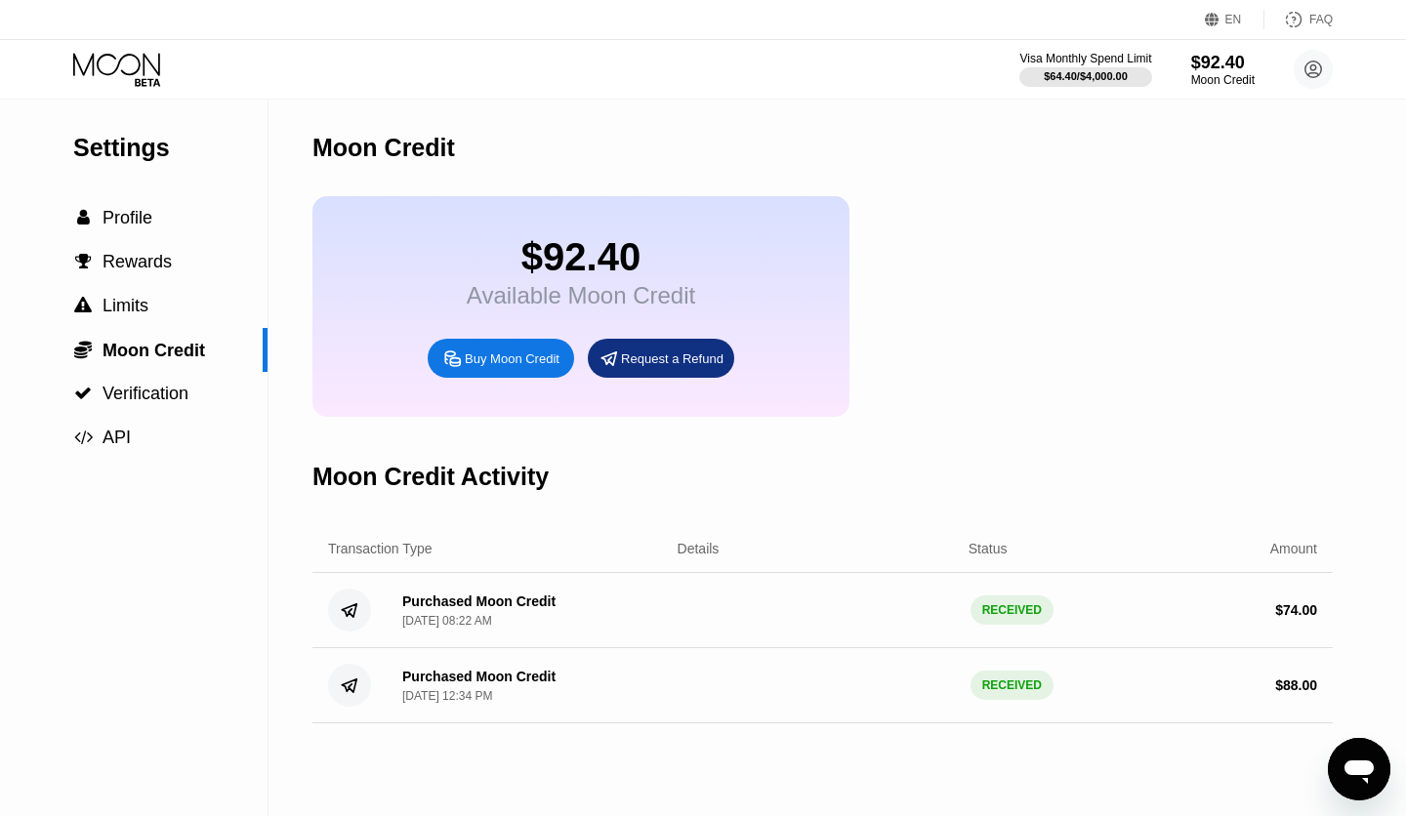
click at [129, 73] on icon at bounding box center [118, 70] width 91 height 34
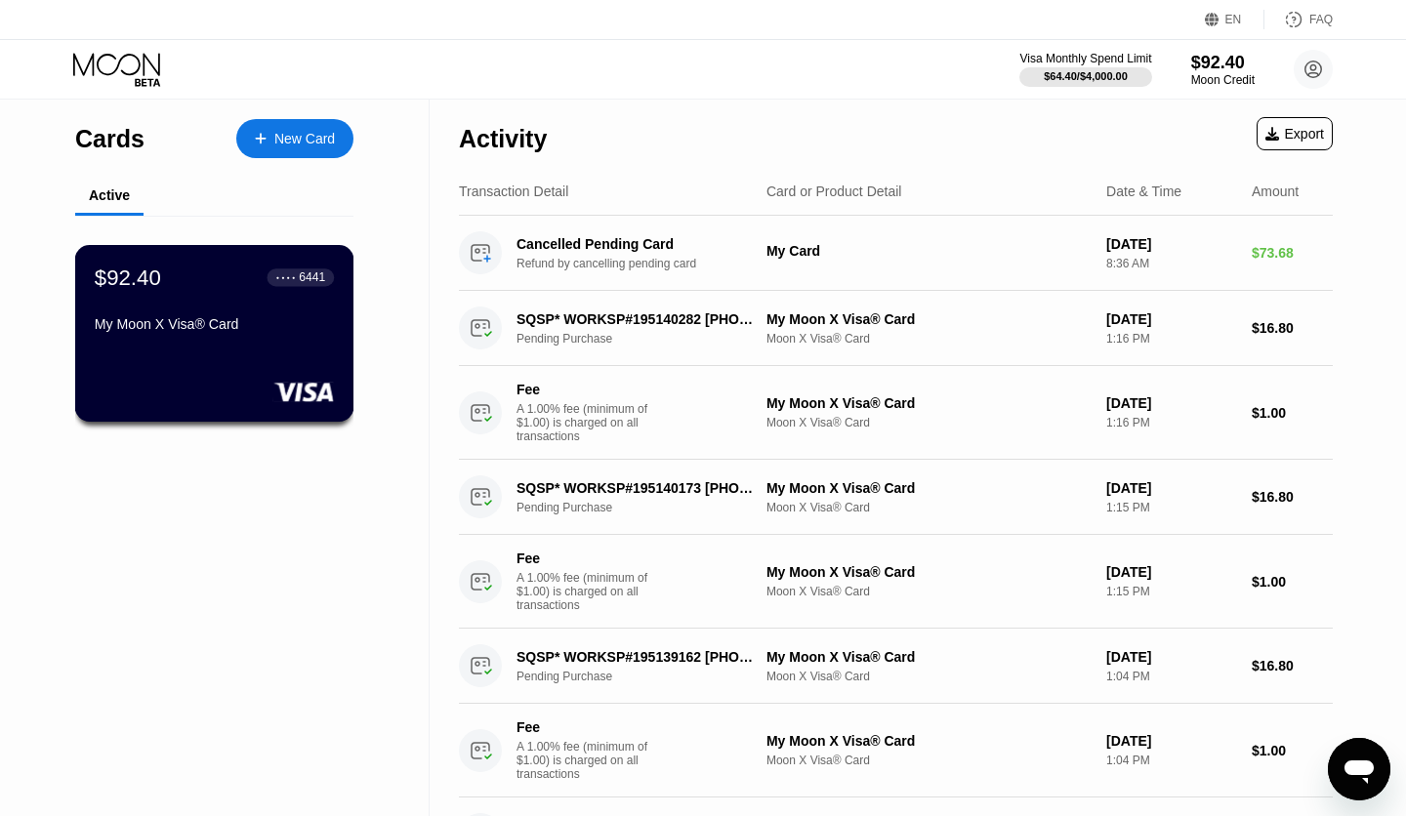
click at [227, 344] on div "$92.40 ● ● ● ● 6441 My Moon X Visa® Card" at bounding box center [214, 333] width 279 height 177
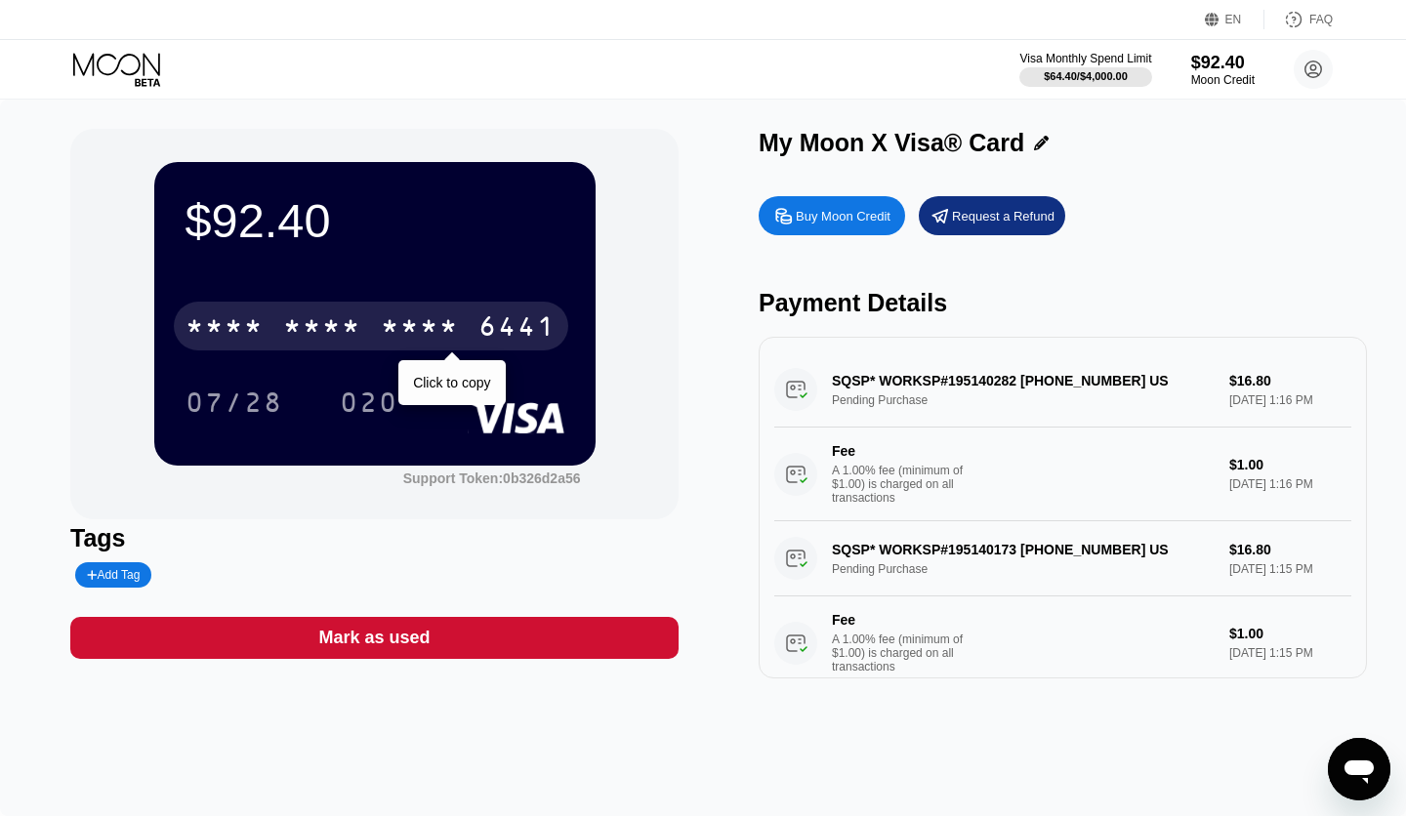
click at [513, 323] on div "6441" at bounding box center [517, 328] width 78 height 31
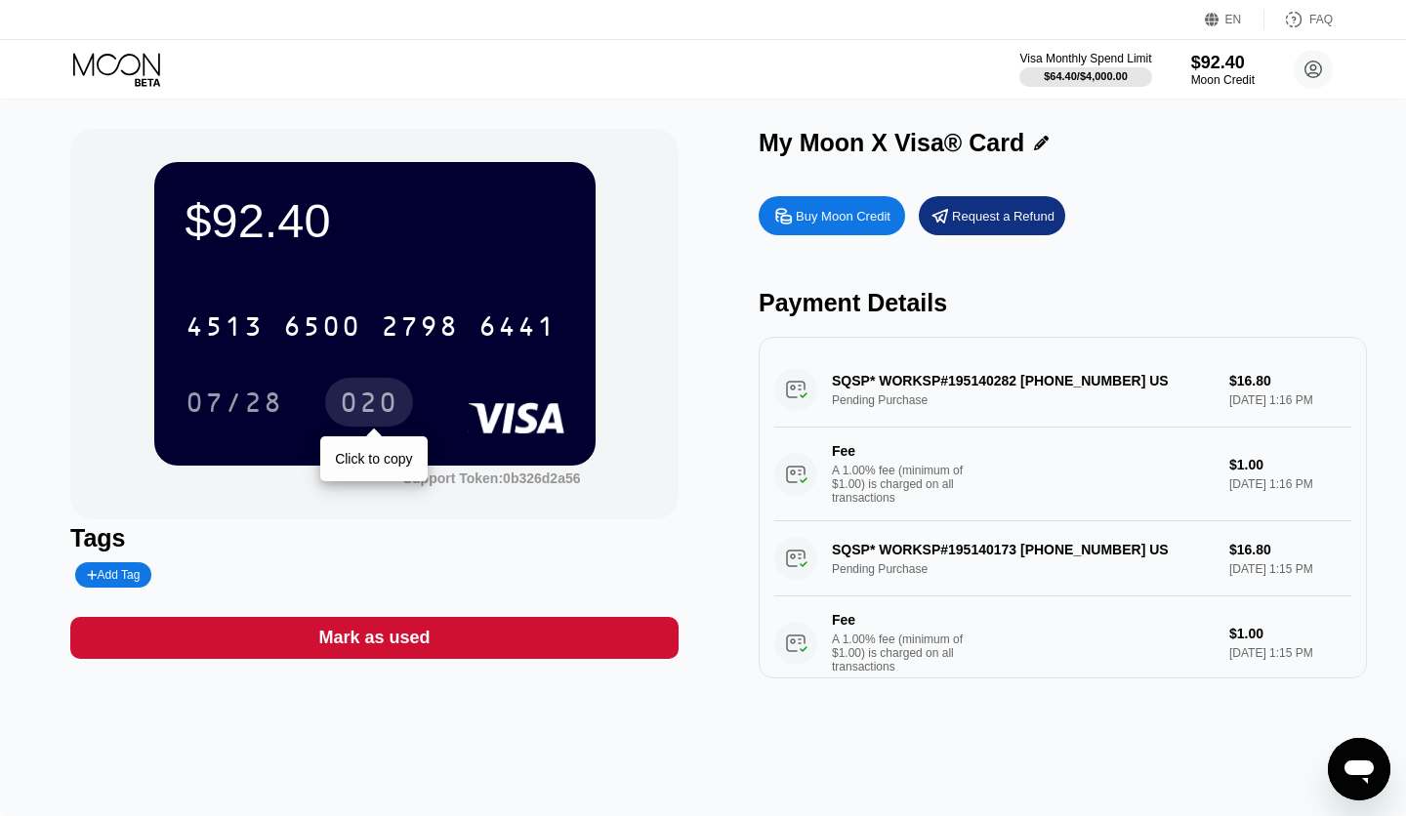
click at [366, 408] on div "020" at bounding box center [369, 405] width 59 height 31
